Goal: Use online tool/utility: Utilize a website feature to perform a specific function

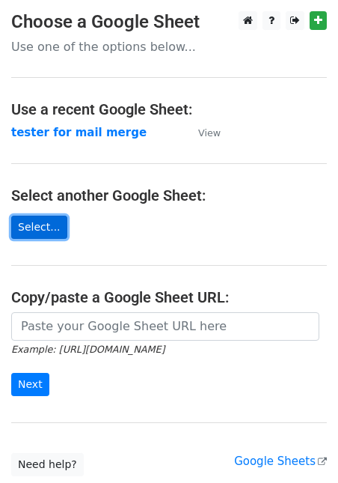
click at [49, 228] on link "Select..." at bounding box center [39, 227] width 56 height 23
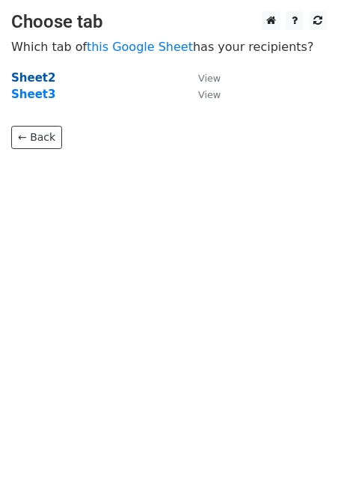
click at [47, 76] on strong "Sheet2" at bounding box center [33, 77] width 44 height 13
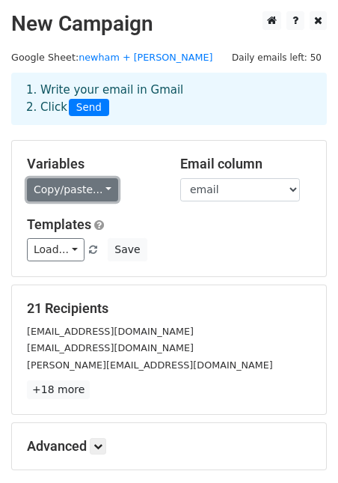
click at [92, 198] on link "Copy/paste..." at bounding box center [72, 189] width 91 height 23
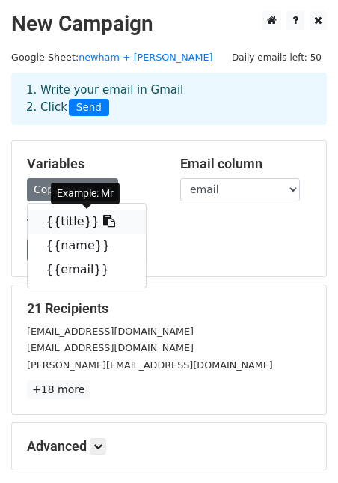
click at [103, 225] on icon at bounding box center [109, 221] width 12 height 12
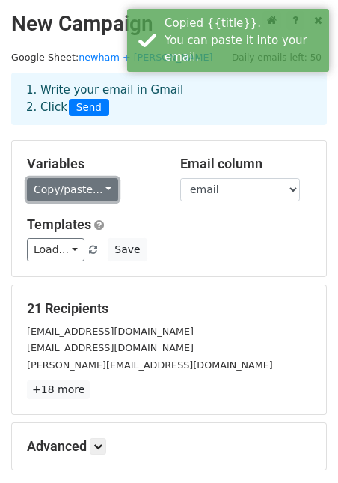
click at [106, 192] on link "Copy/paste..." at bounding box center [72, 189] width 91 height 23
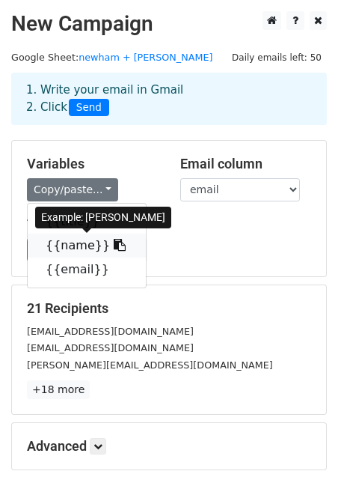
click at [114, 248] on icon at bounding box center [120, 245] width 12 height 12
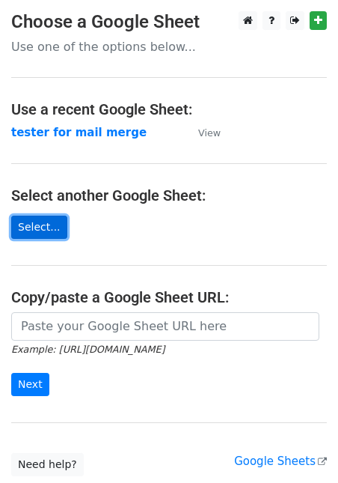
click at [44, 225] on link "Select..." at bounding box center [39, 227] width 56 height 23
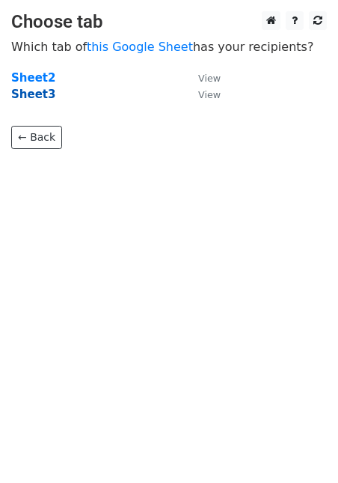
click at [42, 96] on strong "Sheet3" at bounding box center [33, 94] width 44 height 13
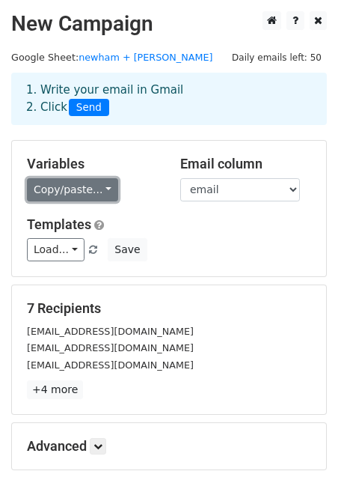
click at [85, 196] on link "Copy/paste..." at bounding box center [72, 189] width 91 height 23
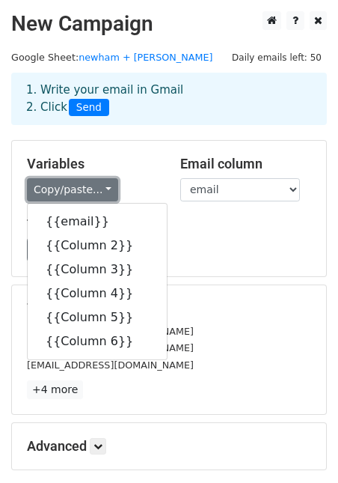
click at [97, 194] on link "Copy/paste..." at bounding box center [72, 189] width 91 height 23
